Goal: Task Accomplishment & Management: Use online tool/utility

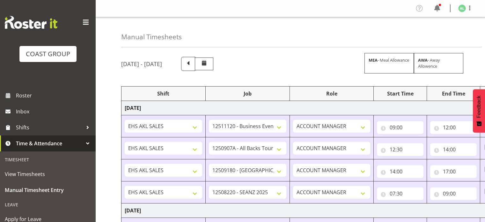
select select "10290"
select select "10496"
select select "9932"
select select "10251"
select select "10205"
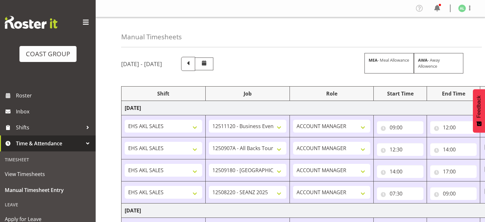
select select "9932"
select select "10243"
select select "10191"
select select "9051"
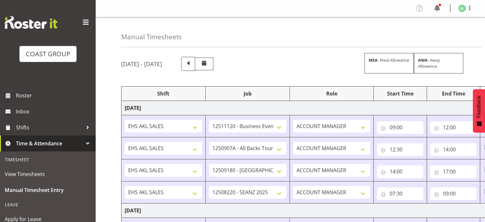
select select "10496"
select select "10243"
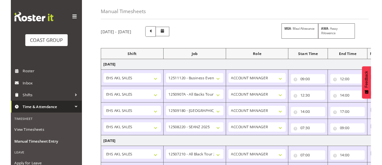
scroll to position [21, 0]
